Goal: Information Seeking & Learning: Learn about a topic

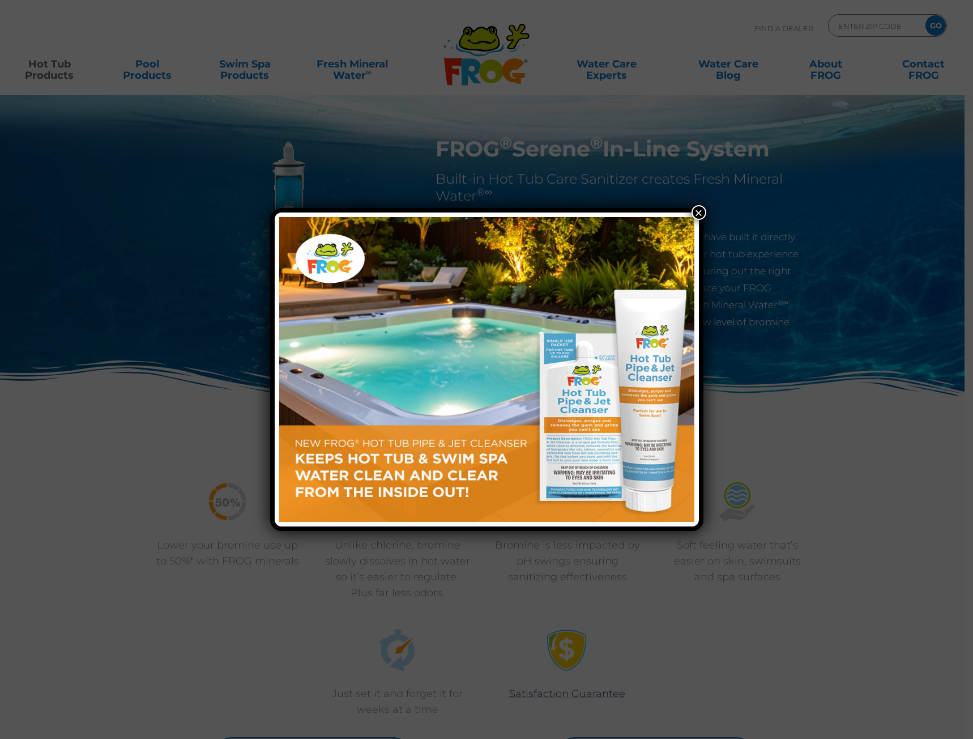
click at [701, 210] on button "×" at bounding box center [699, 212] width 15 height 15
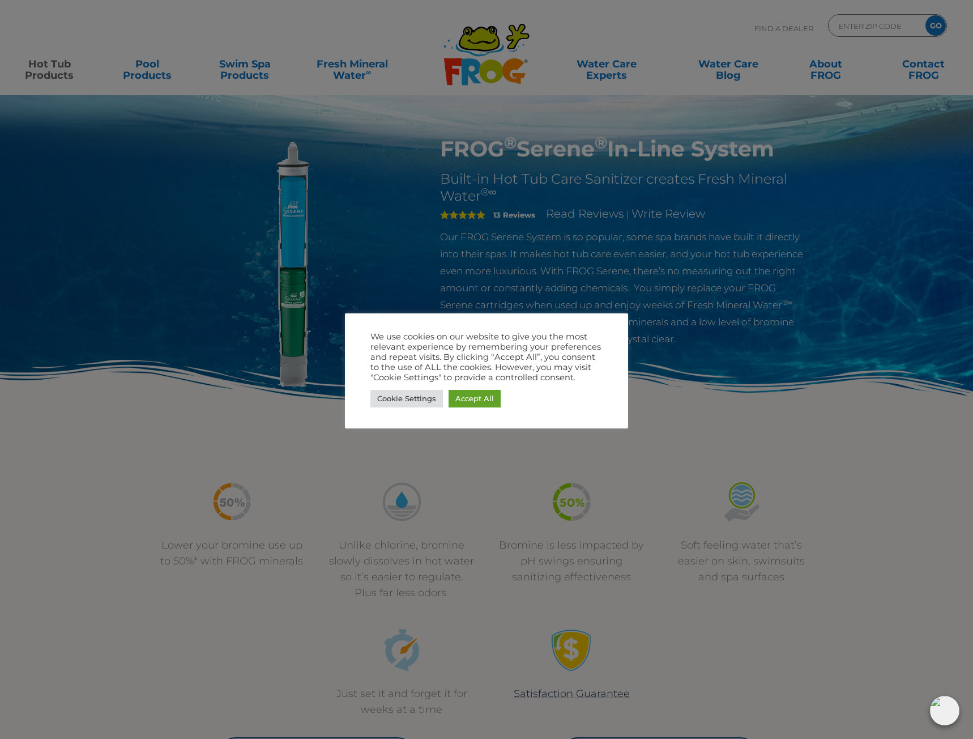
click at [394, 84] on div at bounding box center [486, 369] width 973 height 739
click at [709, 405] on div at bounding box center [486, 369] width 973 height 739
click at [417, 397] on link "Cookie Settings" at bounding box center [406, 399] width 72 height 18
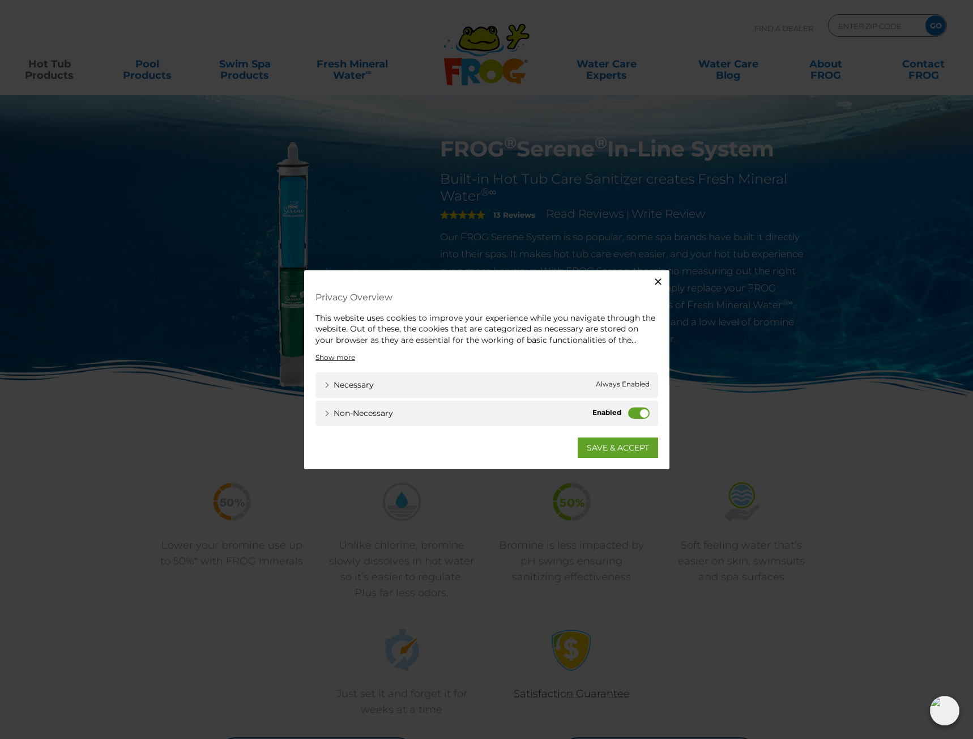
click at [658, 284] on icon "button" at bounding box center [657, 280] width 11 height 11
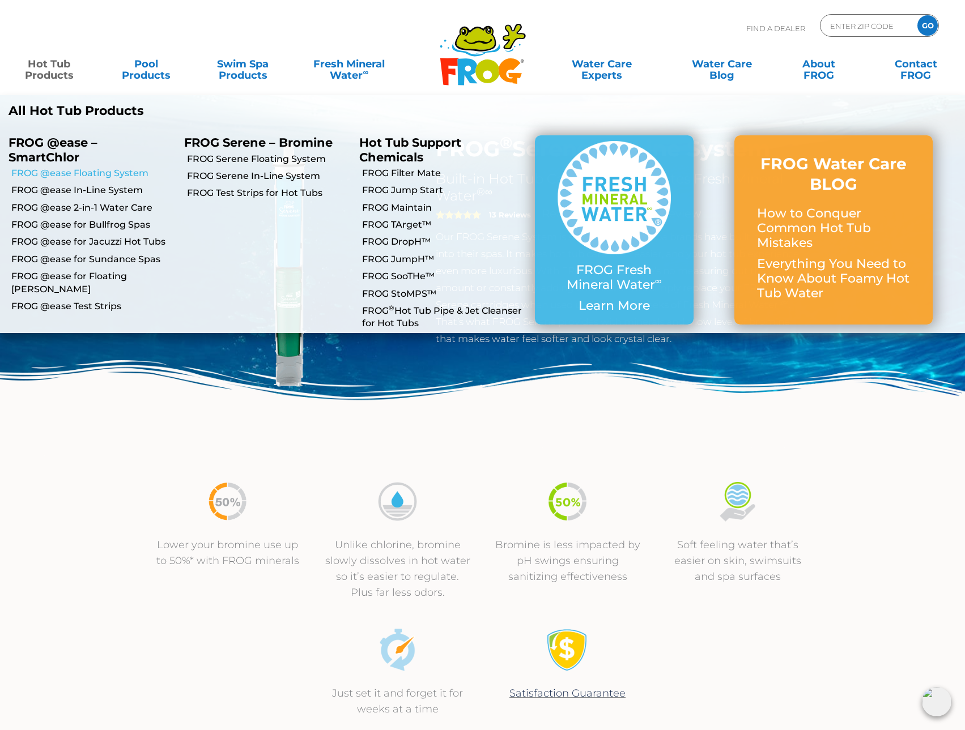
click at [66, 170] on link "FROG @ease Floating System" at bounding box center [93, 173] width 164 height 12
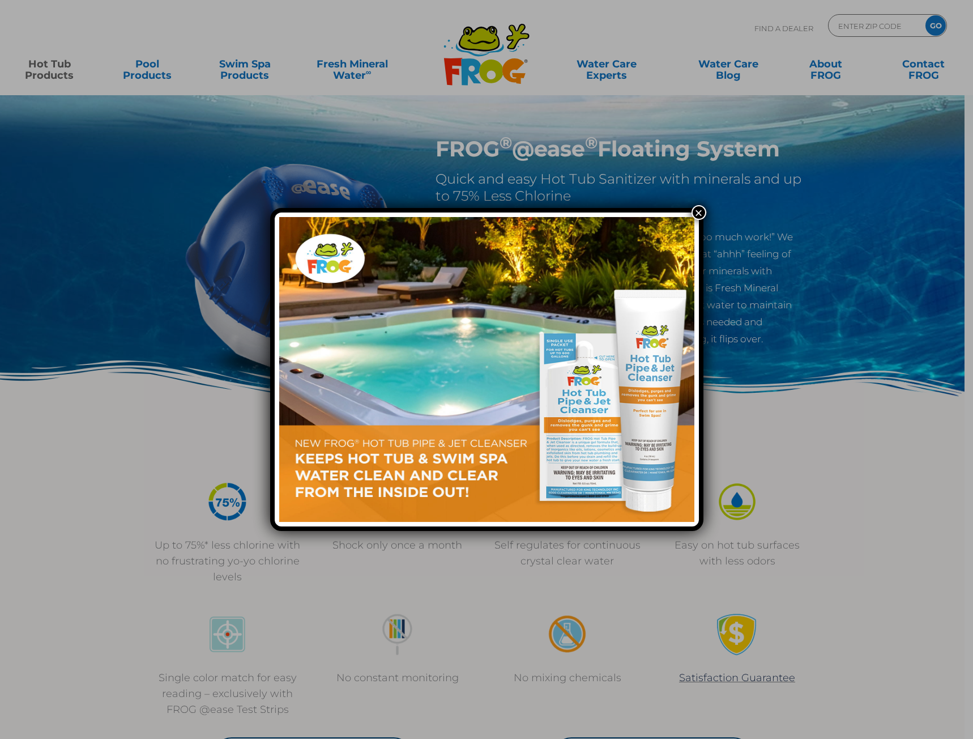
click at [698, 211] on button "×" at bounding box center [699, 212] width 15 height 15
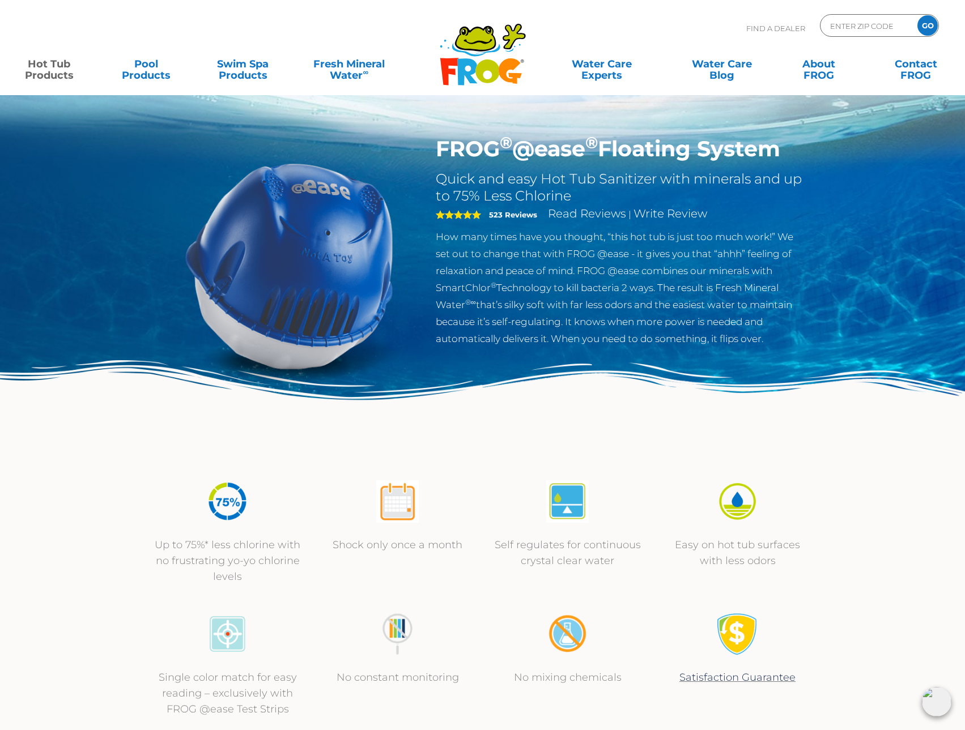
click at [663, 434] on img at bounding box center [482, 412] width 965 height 105
click at [474, 74] on icon ".st130{clip-path:url(#SVGID_2_);fill-rule:evenodd;clip-rule:evenodd;fill:#C3CC0…" at bounding box center [482, 54] width 87 height 63
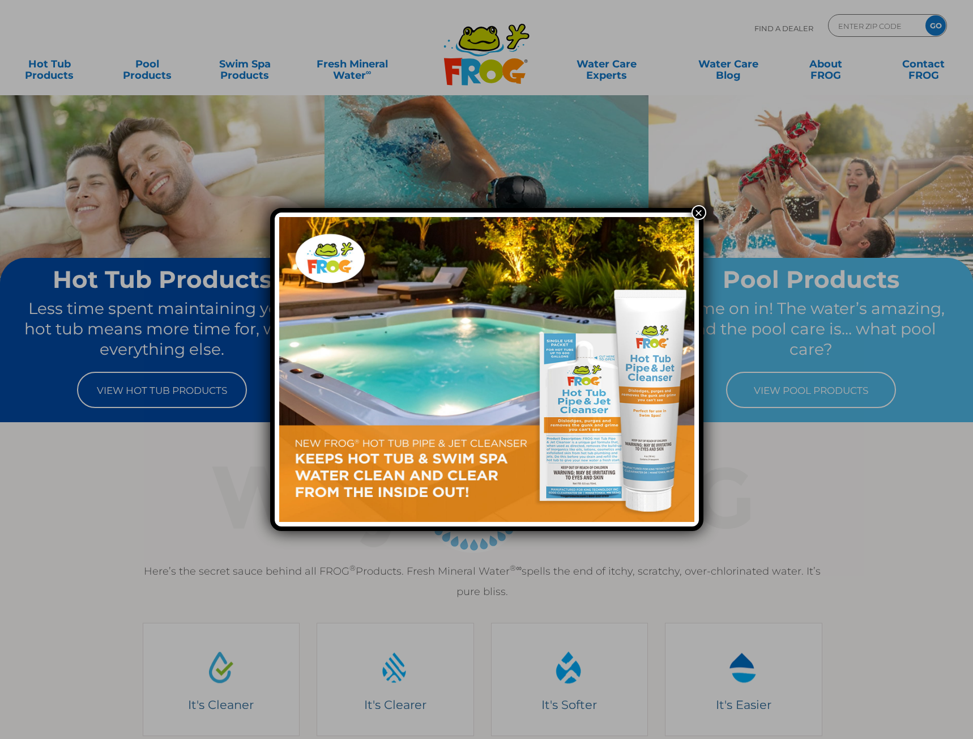
click at [698, 209] on button "×" at bounding box center [699, 212] width 15 height 15
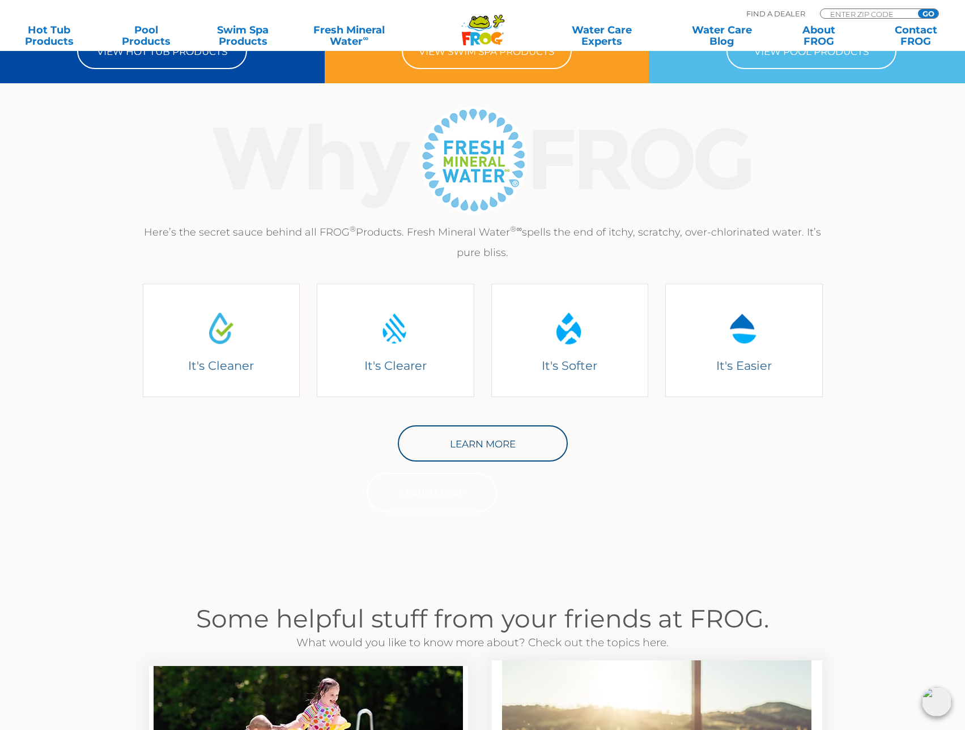
scroll to position [340, 0]
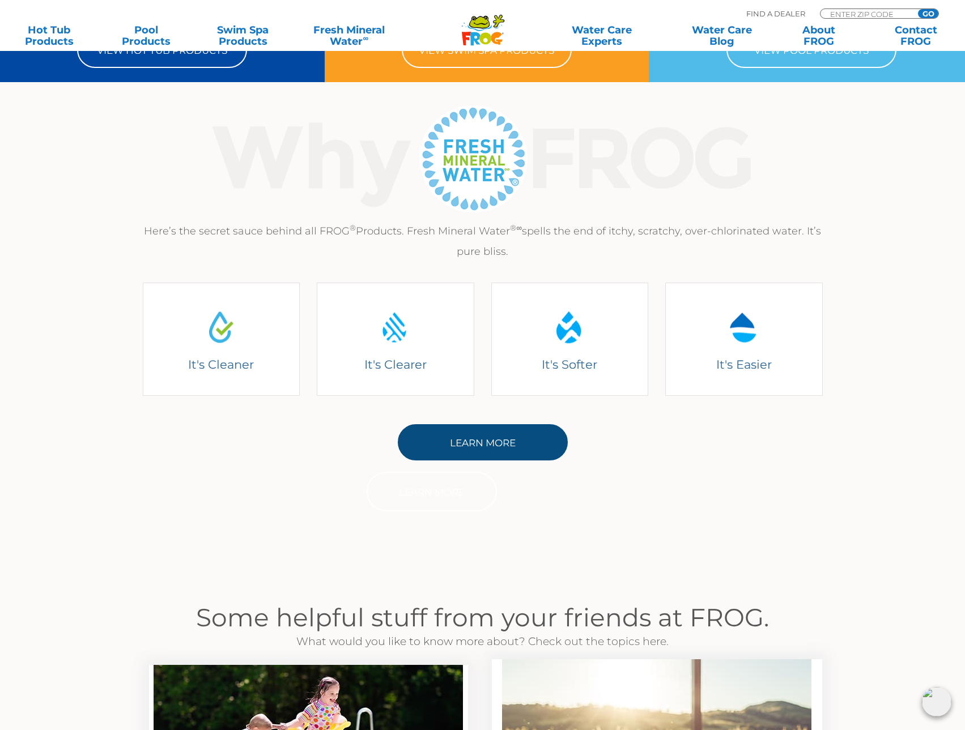
click at [532, 443] on link "Learn More" at bounding box center [483, 442] width 170 height 36
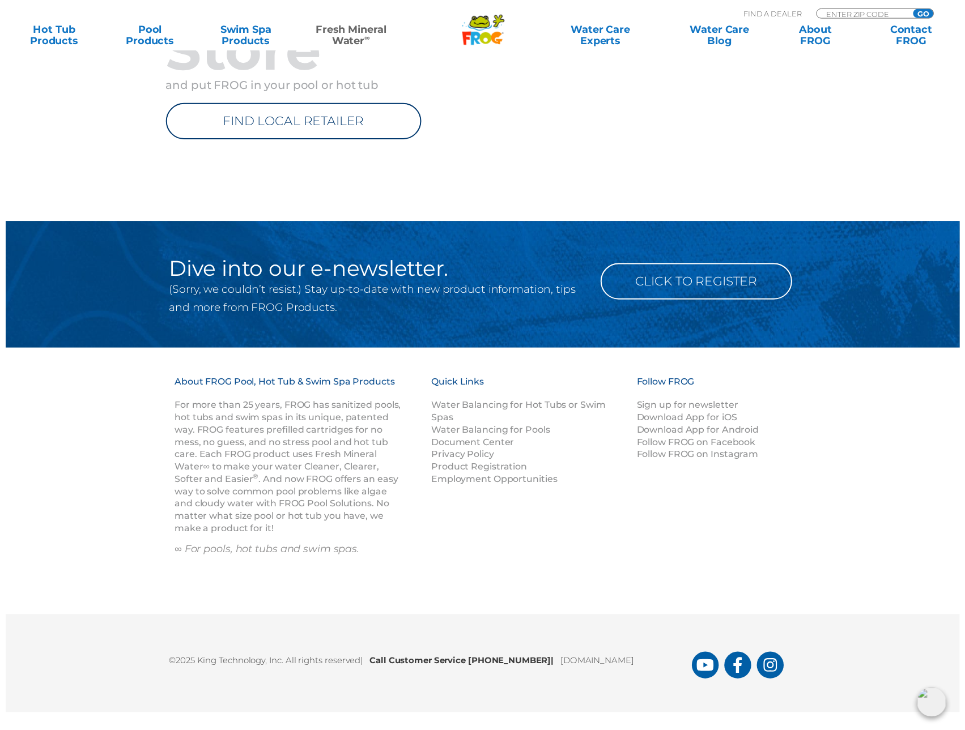
scroll to position [1436, 0]
